Goal: Information Seeking & Learning: Learn about a topic

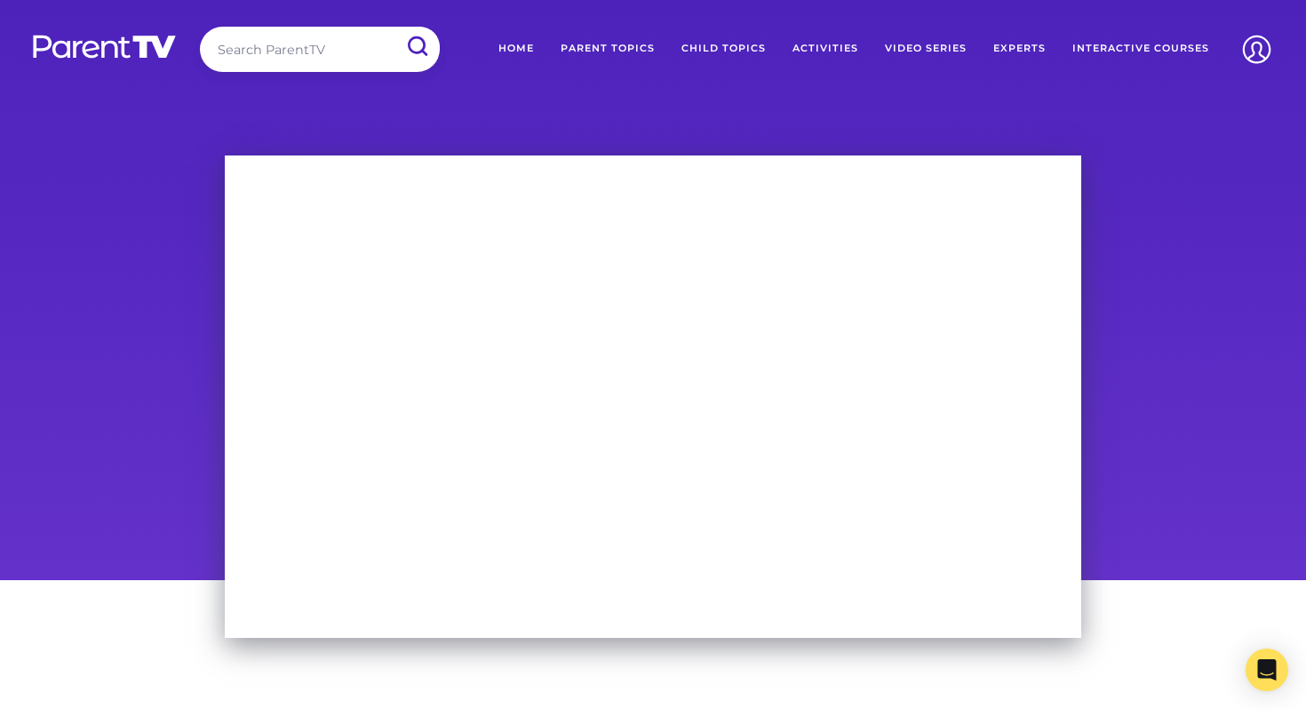
click at [349, 64] on input "search" at bounding box center [320, 49] width 240 height 45
type input "camp"
click at [393, 27] on input "submit" at bounding box center [416, 47] width 46 height 40
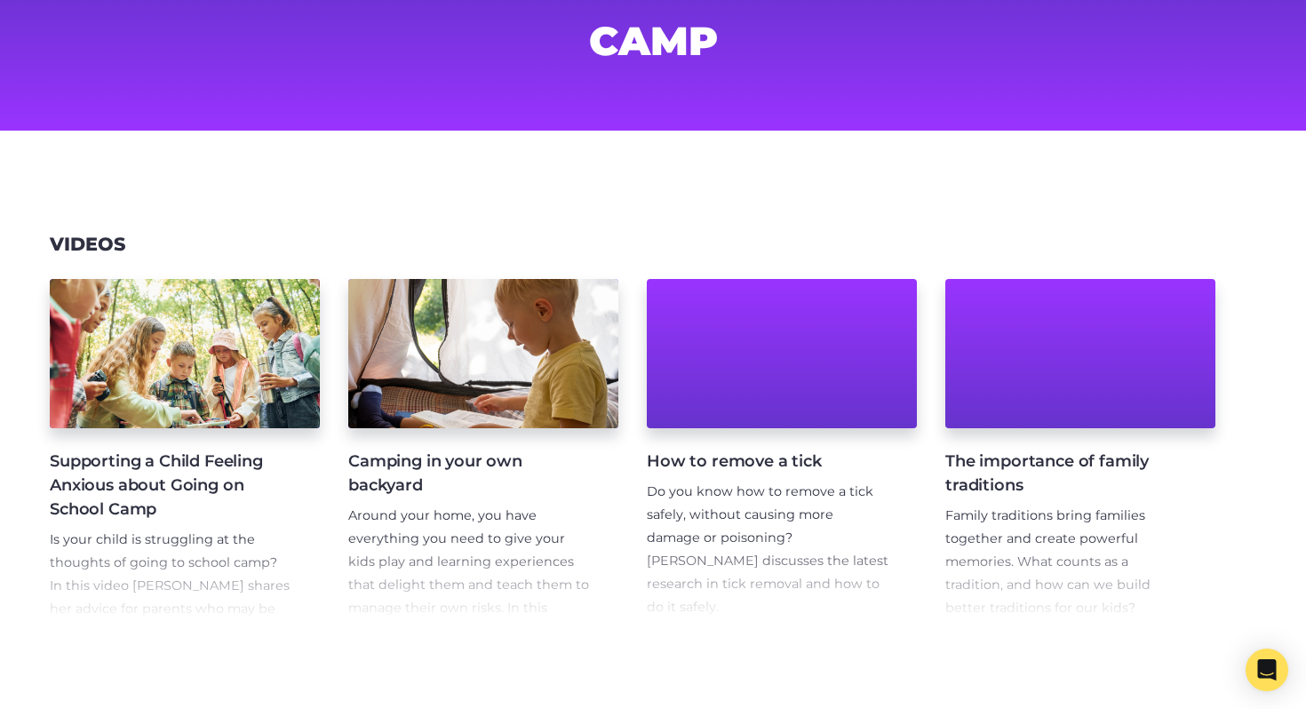
scroll to position [133, 0]
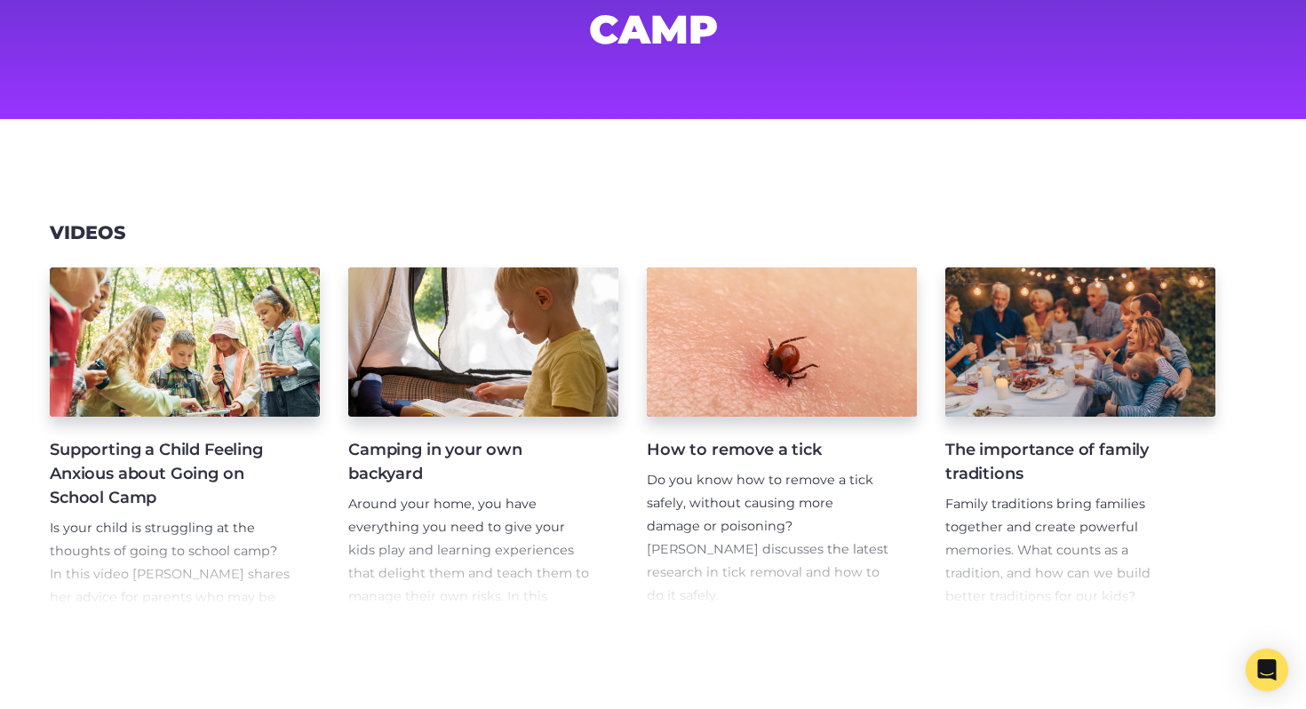
click at [193, 481] on h4 "Supporting a Child Feeling Anxious about Going on School Camp" at bounding box center [171, 474] width 242 height 72
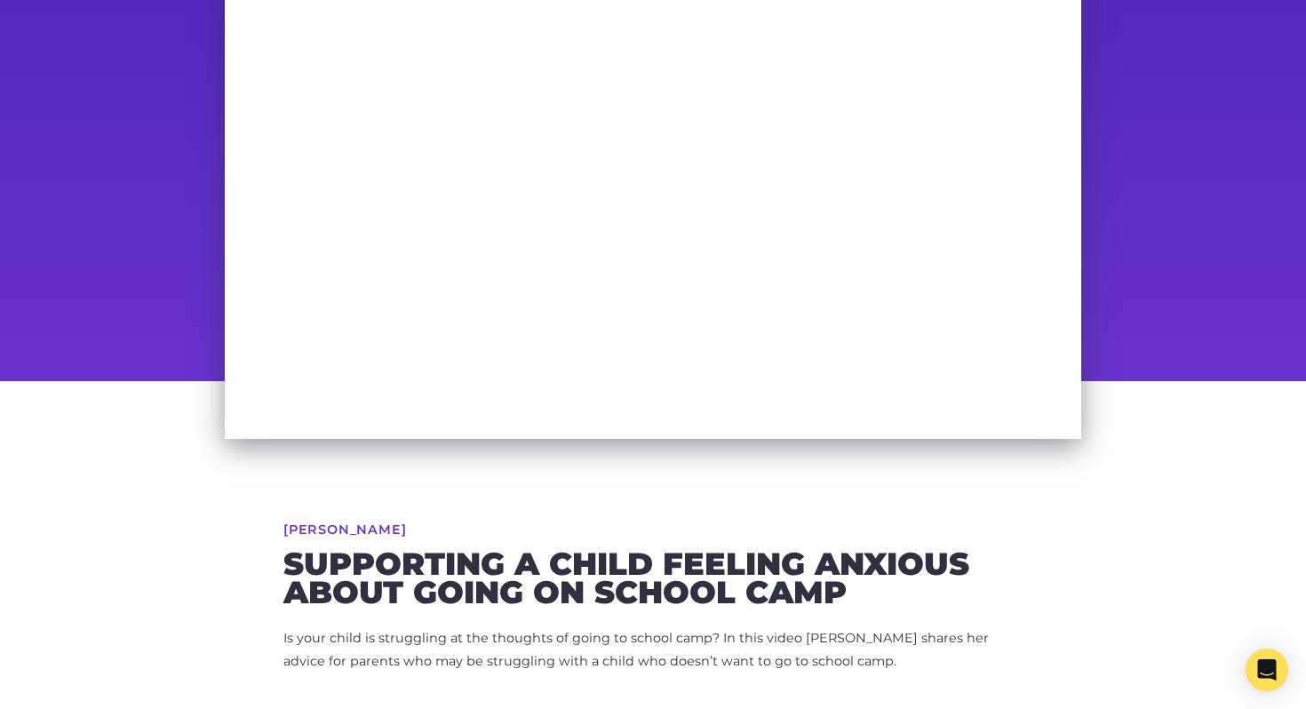
scroll to position [201, 0]
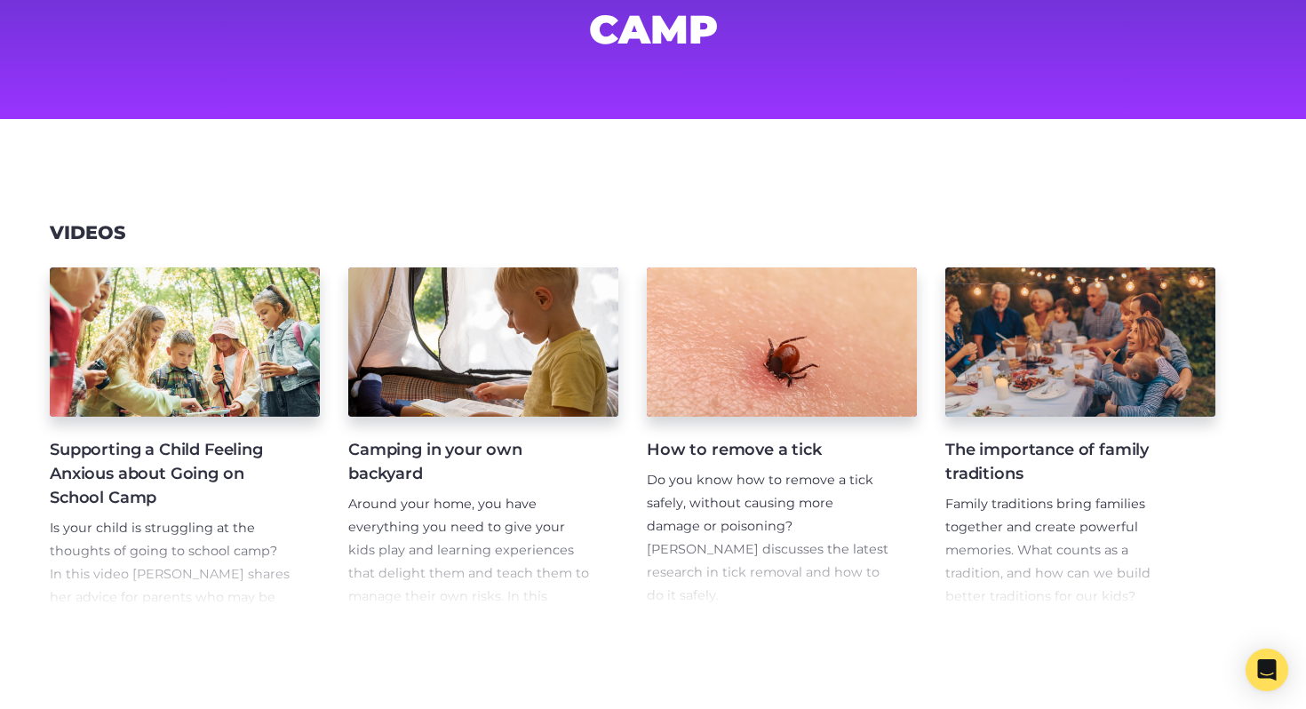
scroll to position [14, 0]
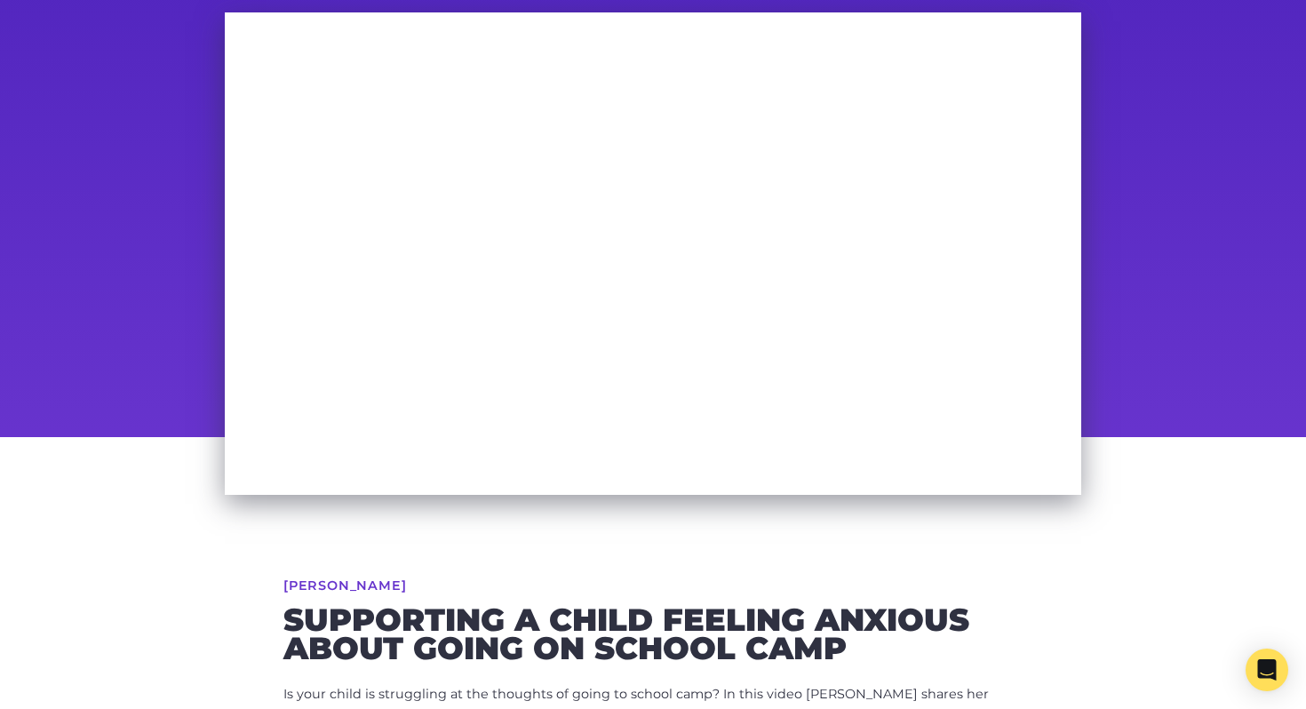
scroll to position [145, 0]
